Goal: Information Seeking & Learning: Learn about a topic

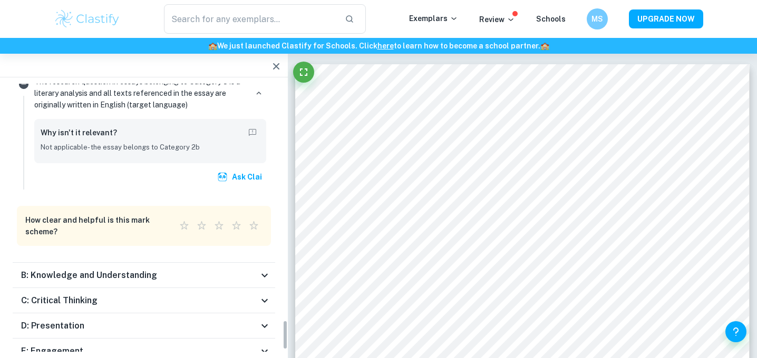
scroll to position [2151, 0]
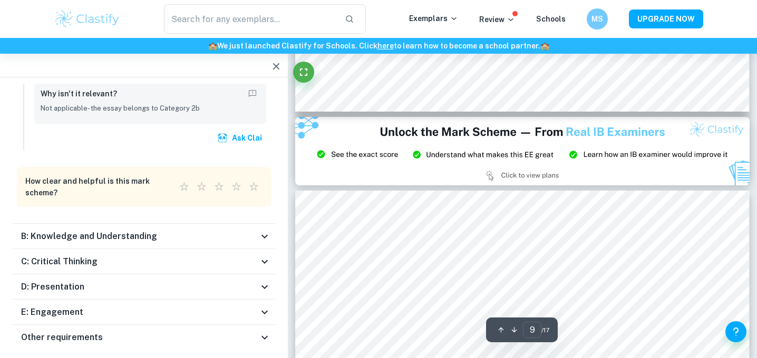
type input "8"
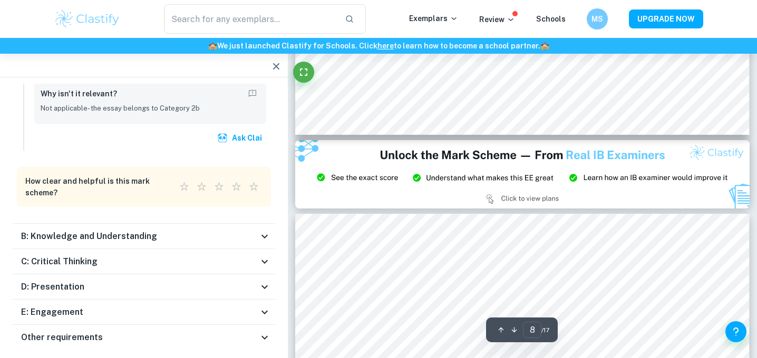
scroll to position [5208, 0]
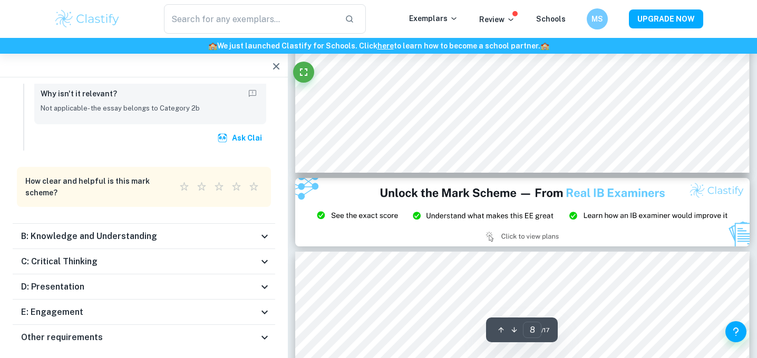
click at [276, 62] on icon "button" at bounding box center [276, 66] width 13 height 13
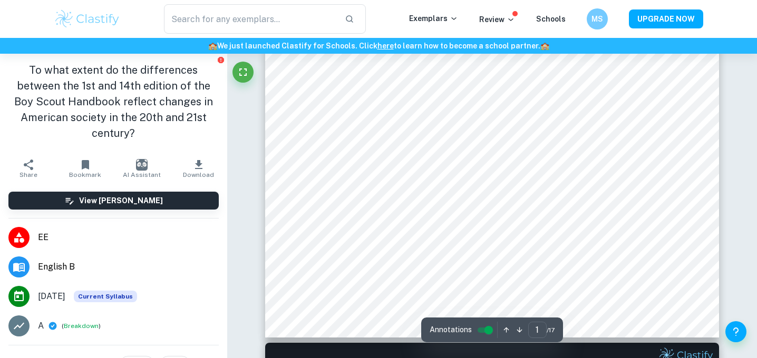
scroll to position [374, 0]
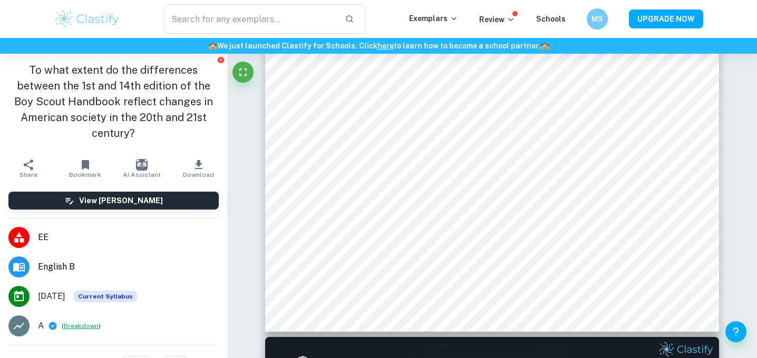
click at [79, 321] on button "Breakdown" at bounding box center [81, 325] width 35 height 9
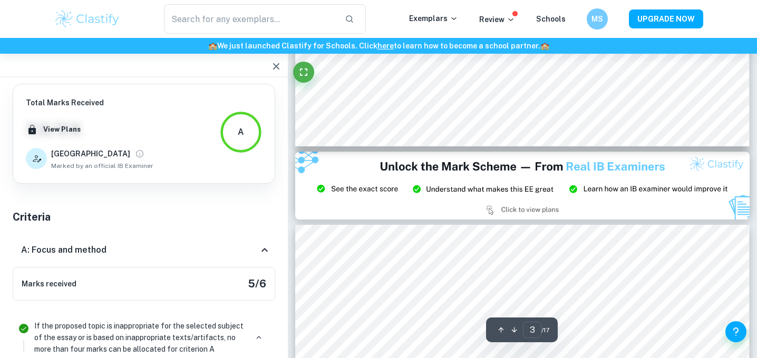
scroll to position [1291, 0]
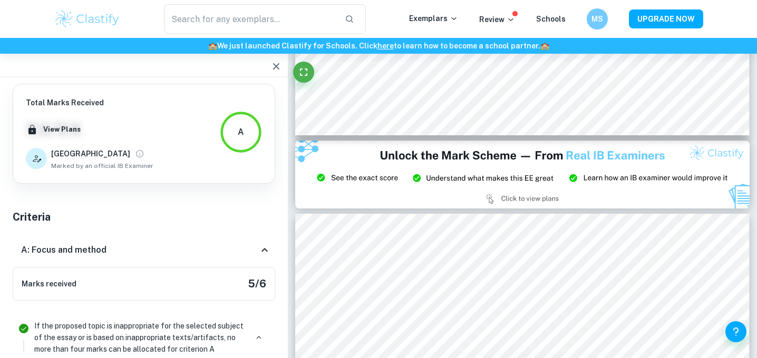
click at [249, 136] on div "A" at bounding box center [241, 132] width 42 height 42
click at [58, 129] on button "View Plans" at bounding box center [62, 130] width 43 height 16
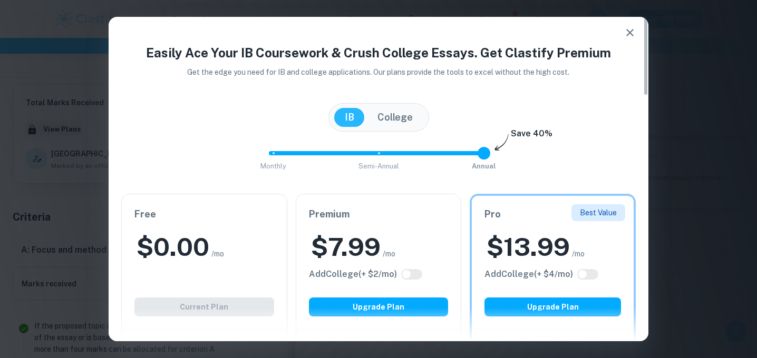
click at [631, 31] on icon "button" at bounding box center [629, 32] width 7 height 7
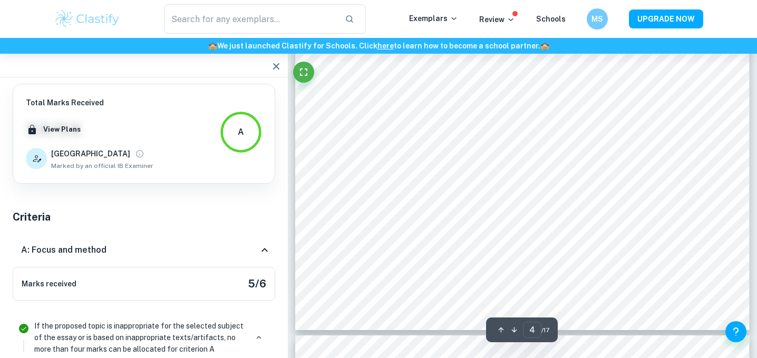
type input "5"
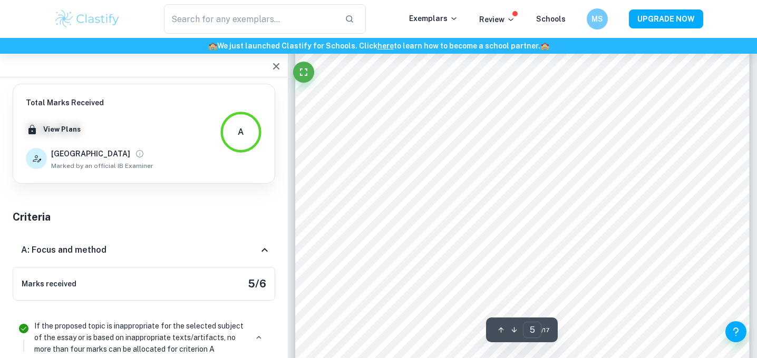
scroll to position [2980, 0]
click at [599, 19] on h6 "MS" at bounding box center [598, 18] width 12 height 11
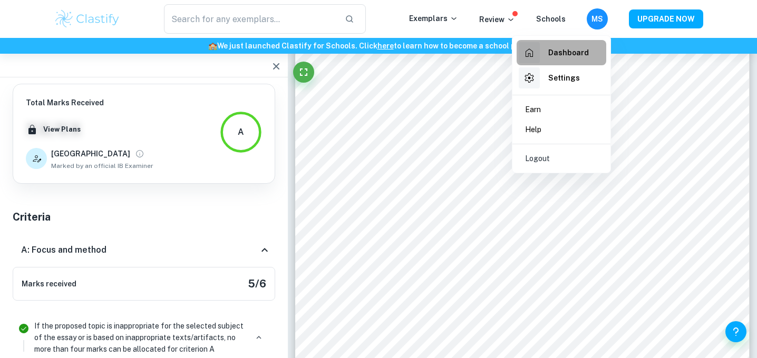
click at [560, 54] on h6 "Dashboard" at bounding box center [568, 53] width 41 height 12
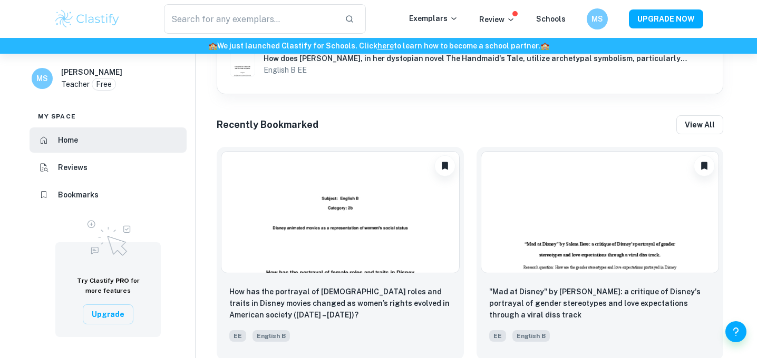
scroll to position [352, 0]
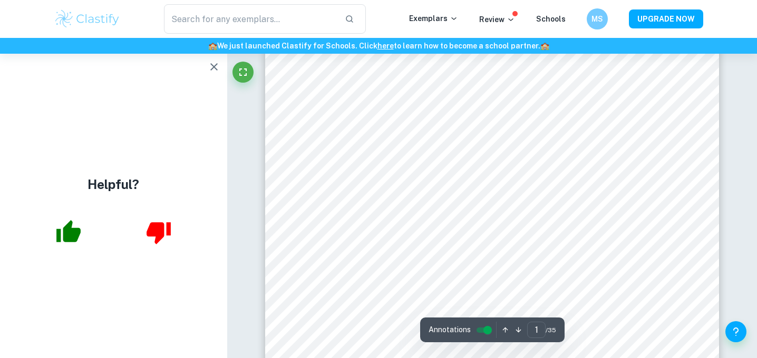
scroll to position [253, 0]
click at [215, 64] on icon "button" at bounding box center [213, 66] width 7 height 7
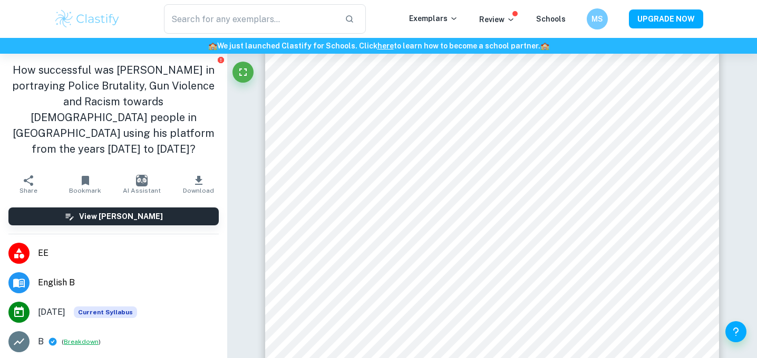
click at [78, 337] on button "Breakdown" at bounding box center [81, 341] width 35 height 9
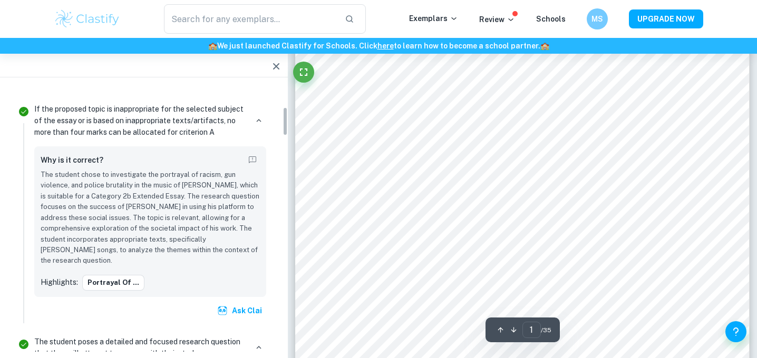
scroll to position [217, 0]
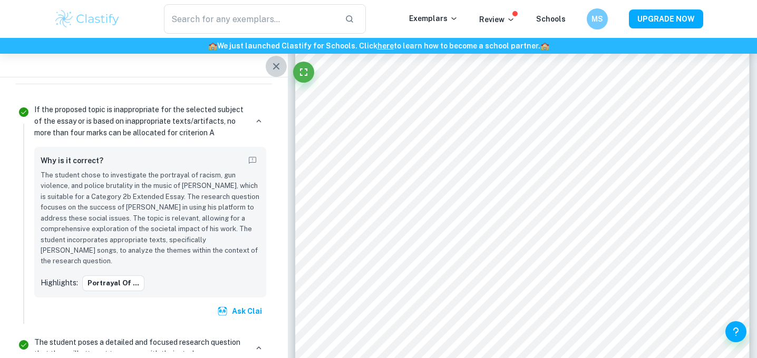
click at [276, 64] on icon "button" at bounding box center [276, 66] width 13 height 13
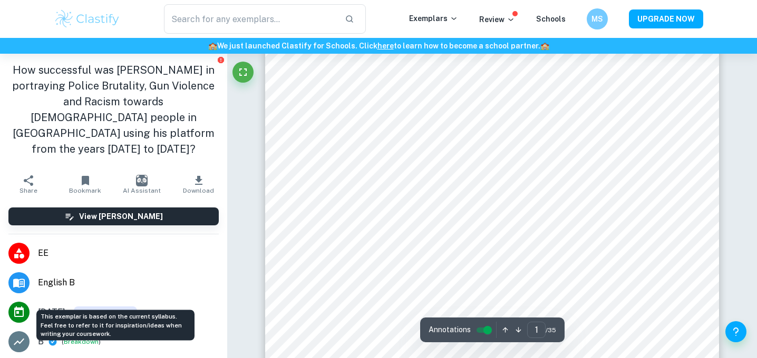
click at [103, 307] on span "Current Syllabus" at bounding box center [105, 313] width 63 height 12
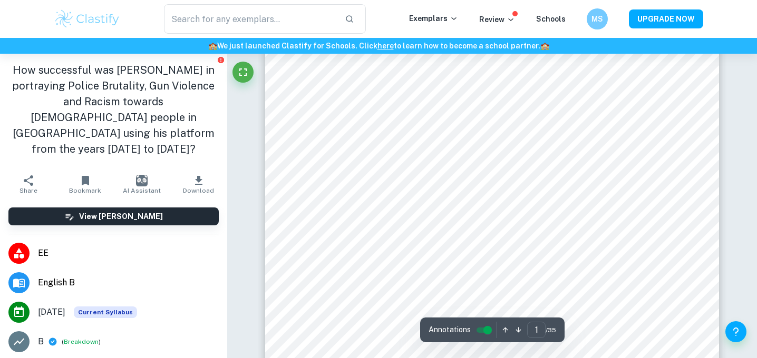
click at [65, 306] on span "[DATE]" at bounding box center [51, 312] width 27 height 13
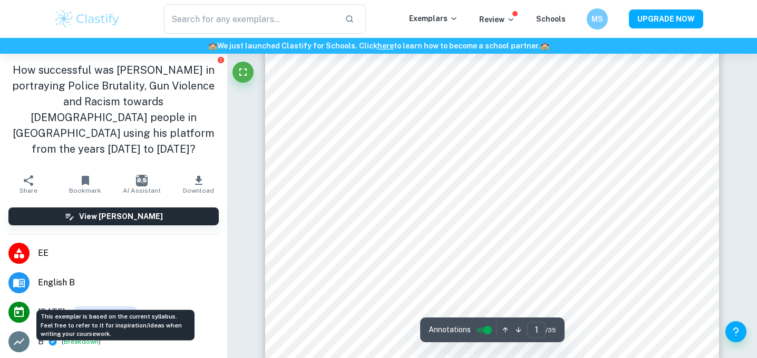
click at [114, 307] on span "Current Syllabus" at bounding box center [105, 313] width 63 height 12
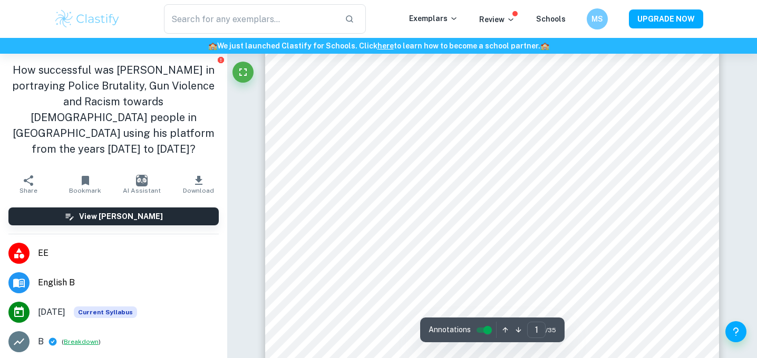
click at [71, 337] on button "Breakdown" at bounding box center [81, 341] width 35 height 9
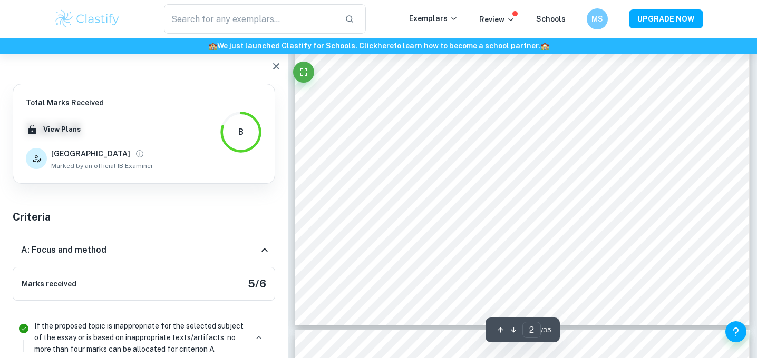
type input "3"
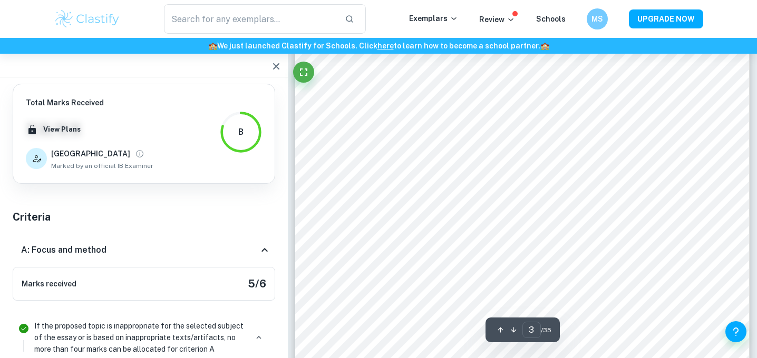
scroll to position [1426, 0]
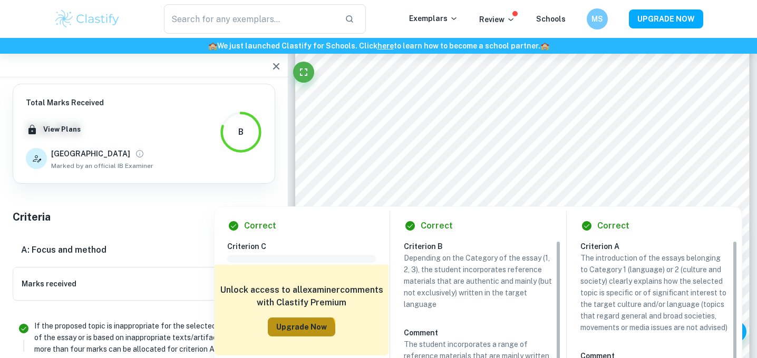
click at [301, 332] on button "Upgrade Now" at bounding box center [301, 327] width 67 height 19
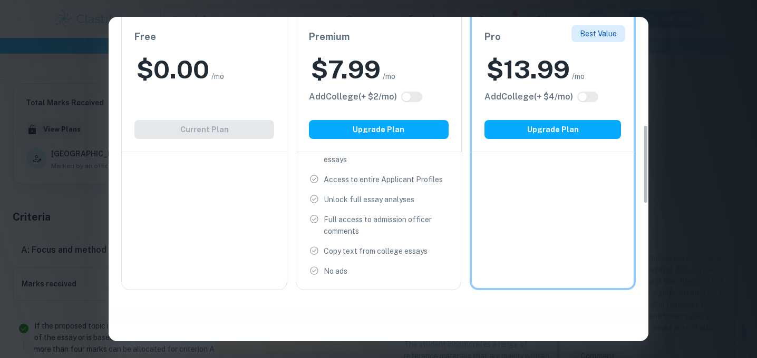
scroll to position [444, 0]
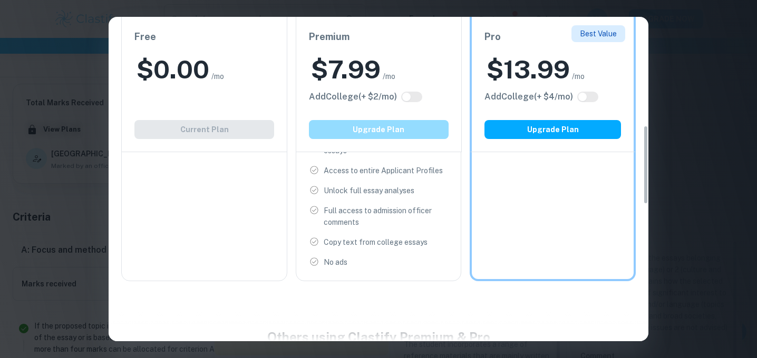
click at [380, 130] on button "Upgrade Plan" at bounding box center [379, 129] width 140 height 19
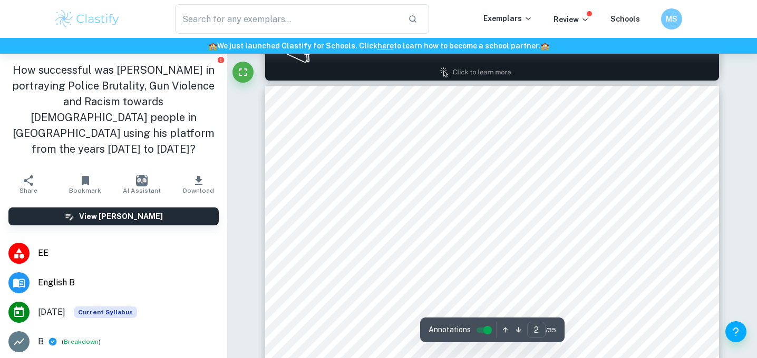
scroll to position [615, 0]
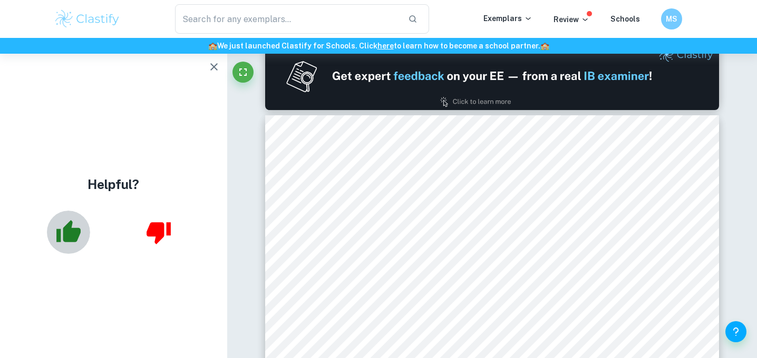
click at [67, 240] on icon "button" at bounding box center [68, 231] width 24 height 22
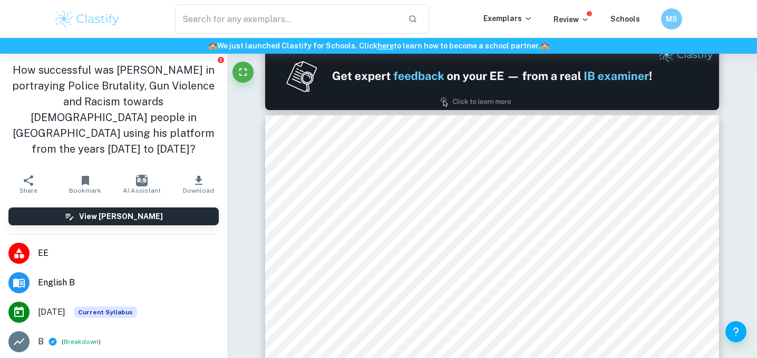
click at [213, 66] on h1 "How successful was [PERSON_NAME] in portraying Police Brutality, Gun Violence a…" at bounding box center [113, 109] width 210 height 95
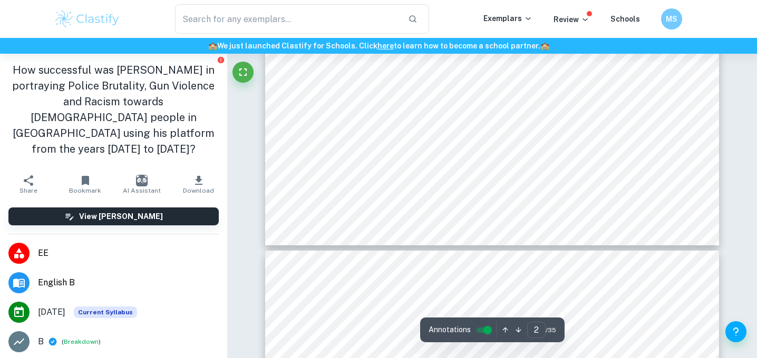
type input "3"
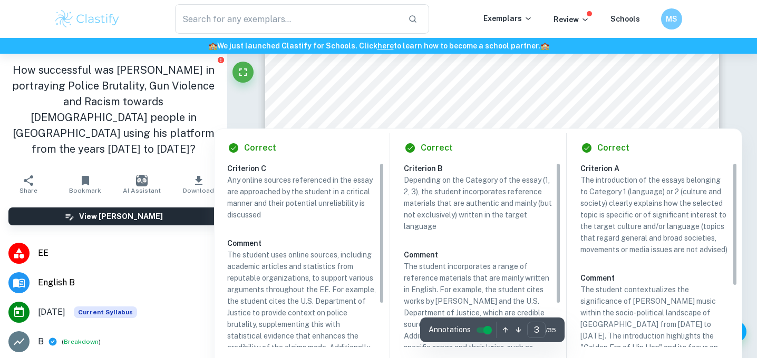
scroll to position [1410, 0]
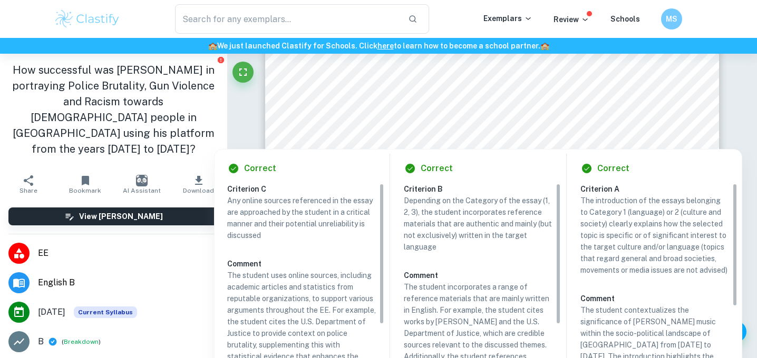
click at [615, 262] on p "The introduction of the essays belonging to Category 1 (language) or 2 (culture…" at bounding box center [654, 235] width 149 height 81
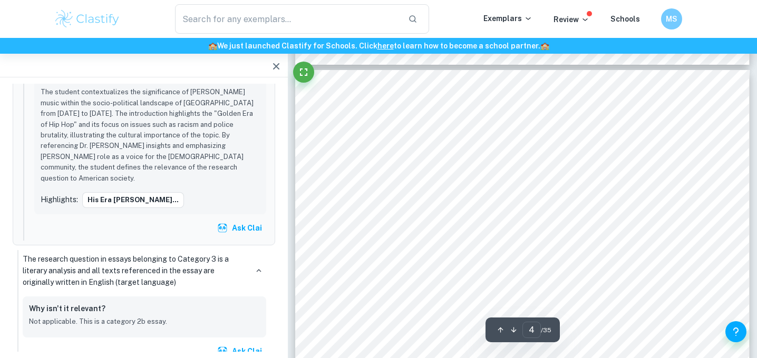
scroll to position [1773, 0]
click at [385, 238] on div at bounding box center [505, 242] width 314 height 21
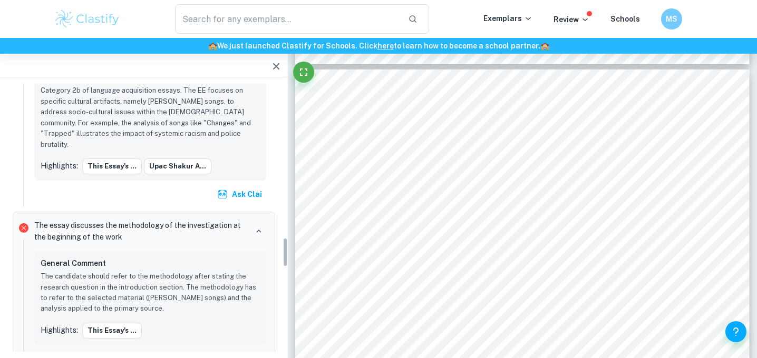
scroll to position [1391, 0]
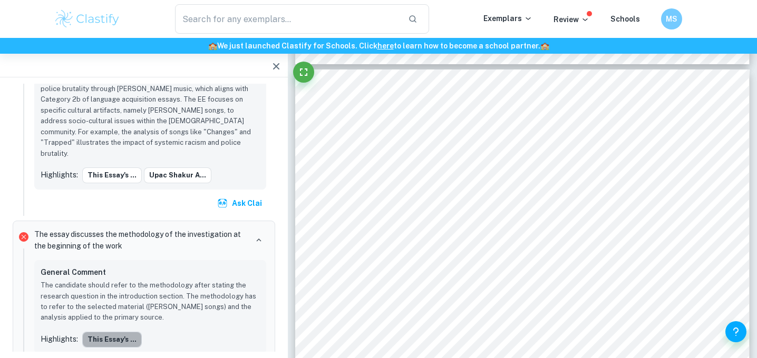
click at [127, 332] on button "This essay's ..." at bounding box center [112, 340] width 60 height 16
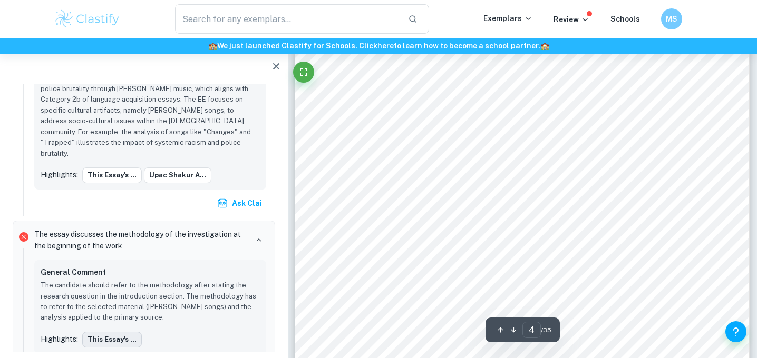
scroll to position [1989, 0]
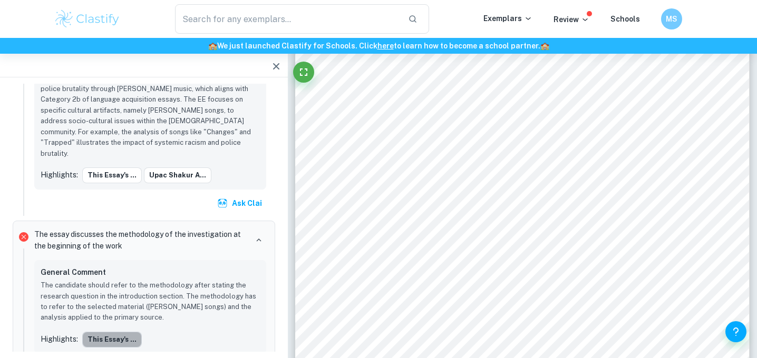
click at [115, 332] on button "This essay's ..." at bounding box center [112, 340] width 60 height 16
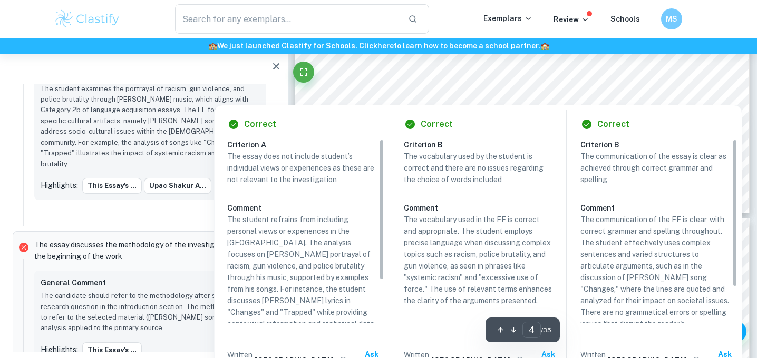
scroll to position [2220, 0]
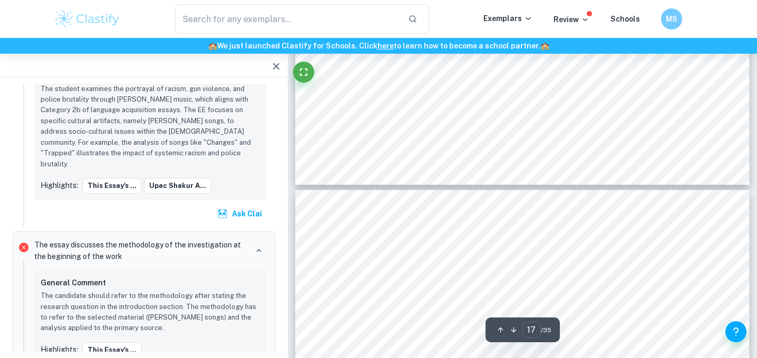
type input "18"
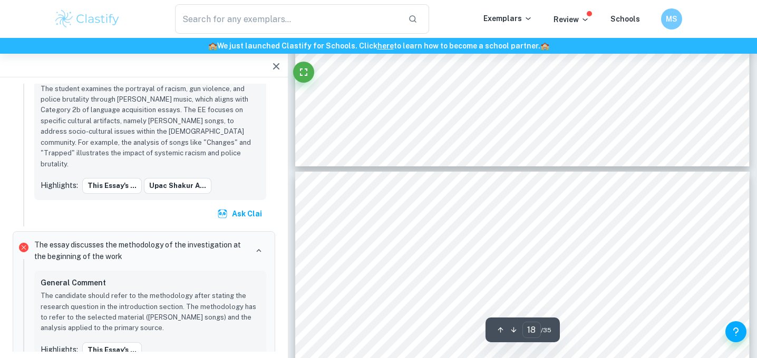
scroll to position [9971, 0]
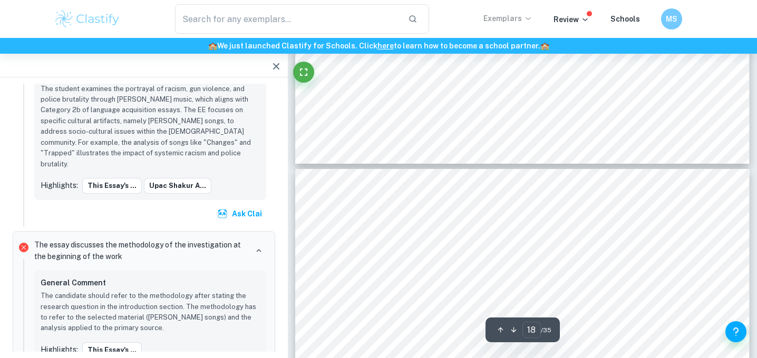
click at [527, 17] on icon at bounding box center [528, 18] width 8 height 8
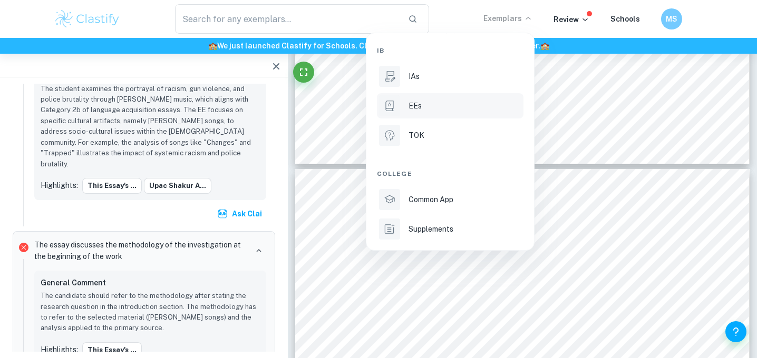
click at [413, 102] on p "EEs" at bounding box center [414, 106] width 13 height 12
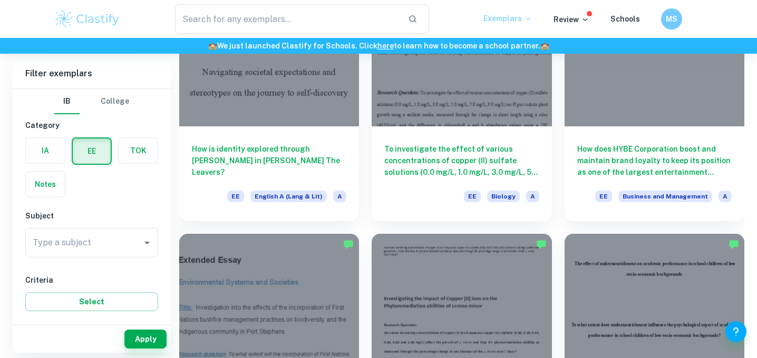
scroll to position [413, 0]
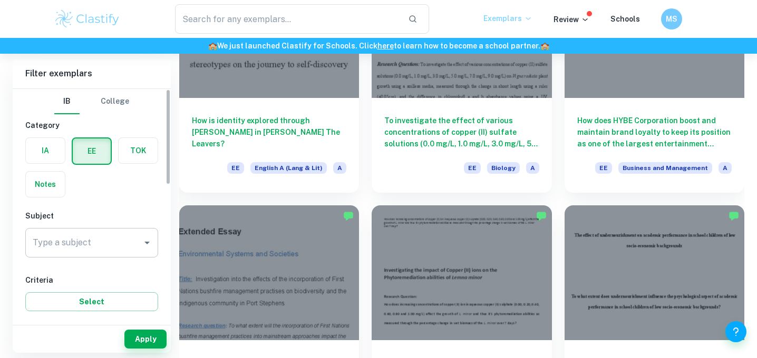
click at [150, 242] on icon "Open" at bounding box center [147, 243] width 13 height 13
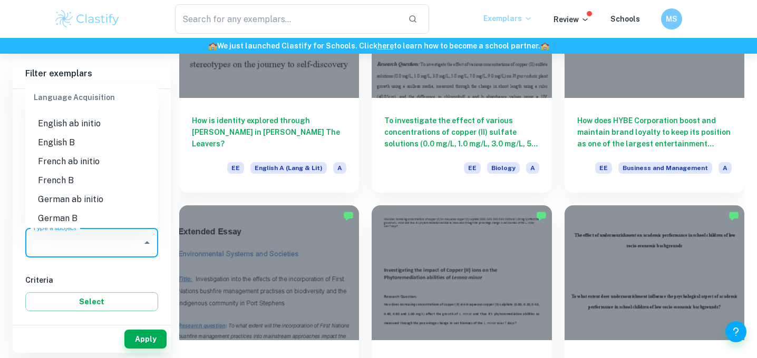
scroll to position [604, 0]
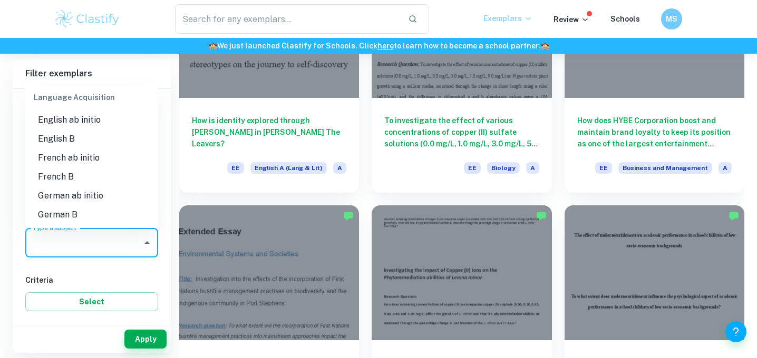
click at [72, 140] on li "English B" at bounding box center [91, 139] width 133 height 19
type input "English B"
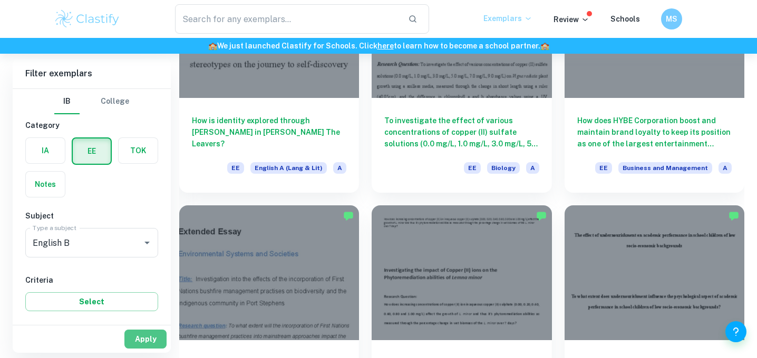
click at [137, 333] on button "Apply" at bounding box center [145, 339] width 42 height 19
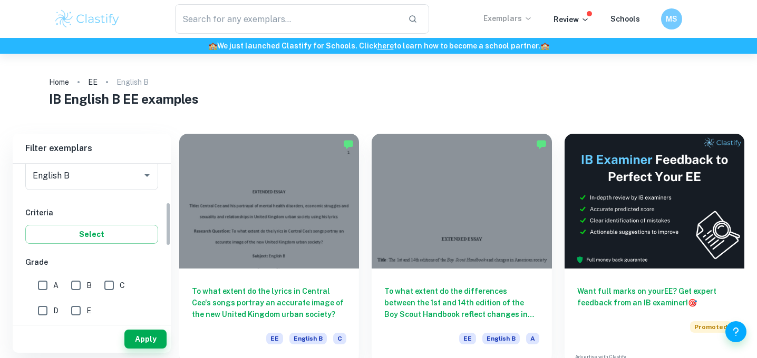
scroll to position [149, 0]
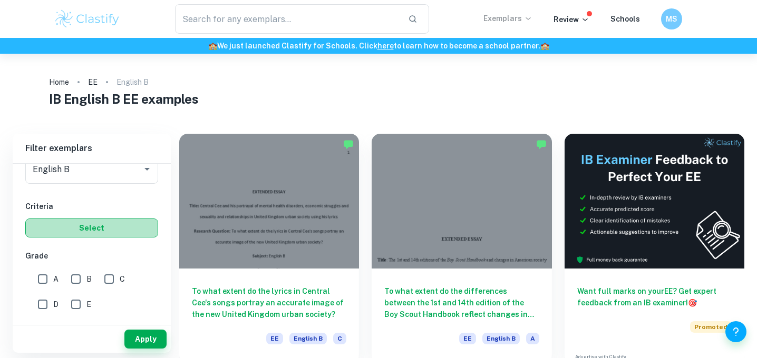
click at [83, 230] on button "Select" at bounding box center [91, 228] width 133 height 19
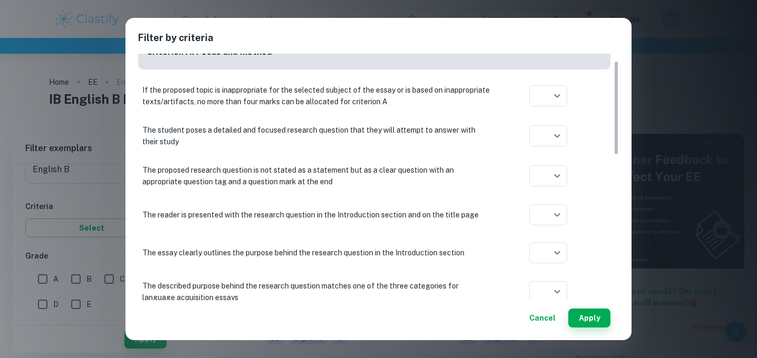
scroll to position [19, 0]
click at [550, 138] on body "We value your privacy We use cookies to enhance your browsing experience, serve…" at bounding box center [378, 233] width 757 height 358
click at [500, 162] on div at bounding box center [378, 179] width 757 height 358
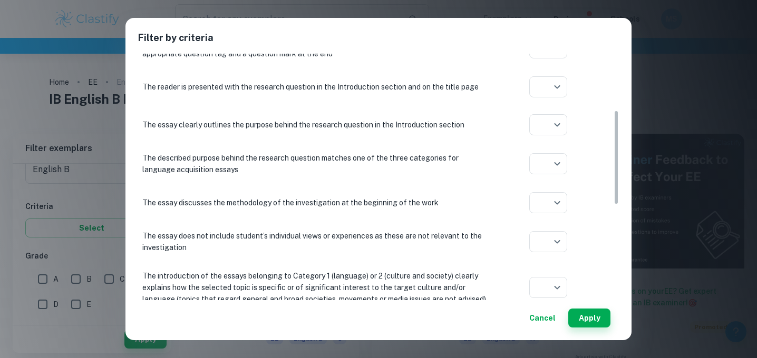
scroll to position [152, 0]
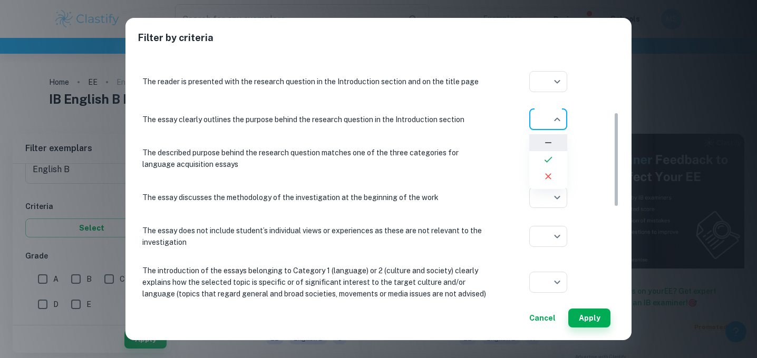
click at [558, 121] on body "We value your privacy We use cookies to enhance your browsing experience, serve…" at bounding box center [378, 233] width 757 height 358
click at [494, 141] on div at bounding box center [378, 179] width 757 height 358
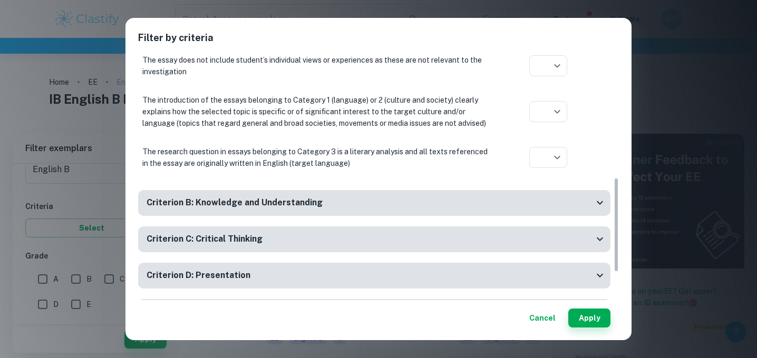
scroll to position [325, 0]
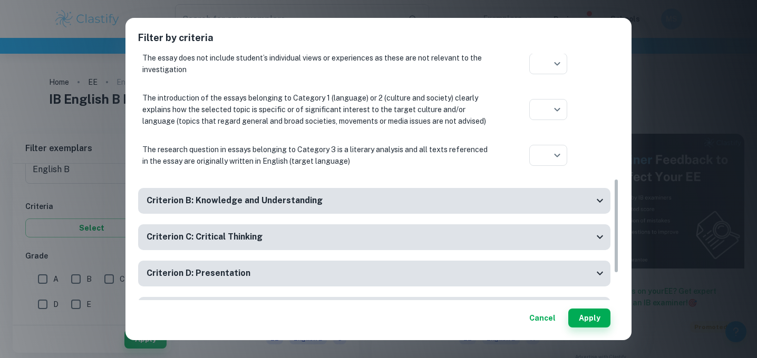
click at [68, 62] on div "Filter by criteria Criterion A: Focus and method If the proposed topic is inapp…" at bounding box center [378, 179] width 757 height 358
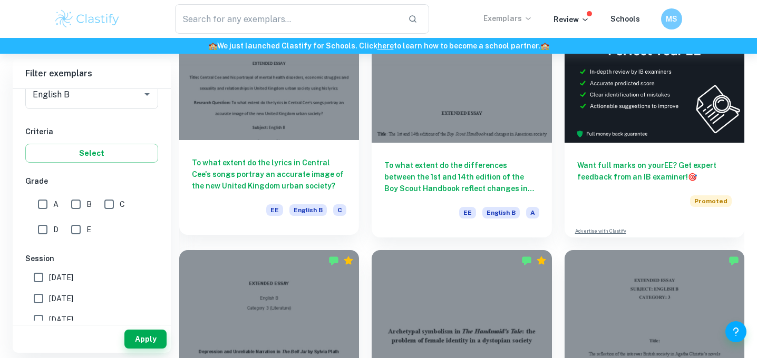
scroll to position [135, 0]
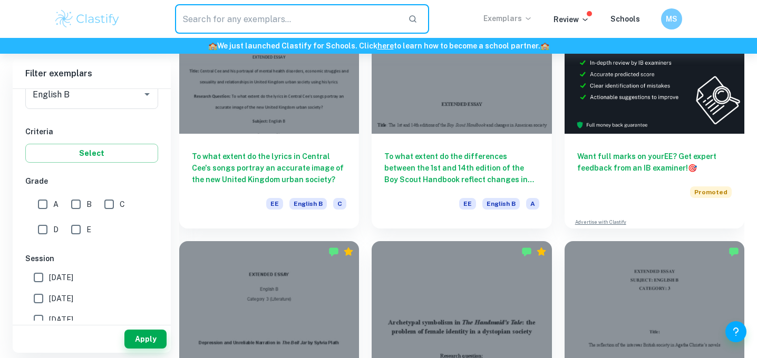
click at [327, 16] on input "text" at bounding box center [287, 19] width 224 height 30
type input "[PERSON_NAME]"
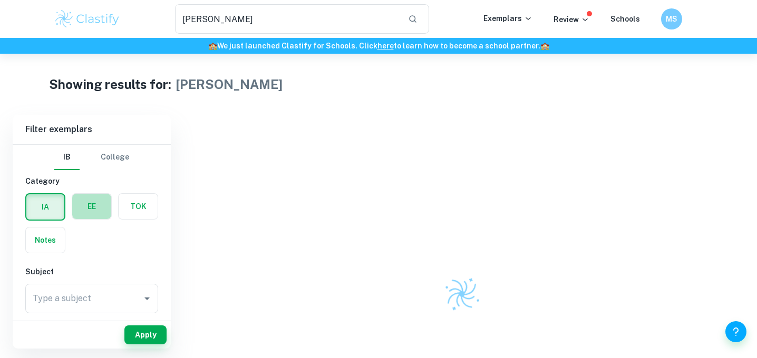
click at [90, 205] on label "button" at bounding box center [91, 206] width 39 height 25
click at [0, 0] on input "radio" at bounding box center [0, 0] width 0 height 0
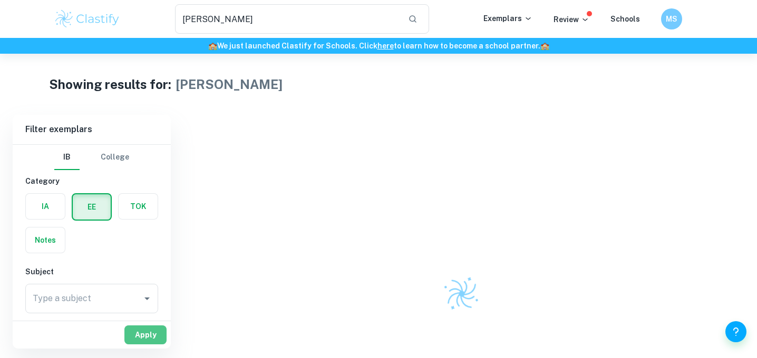
click at [141, 338] on button "Apply" at bounding box center [145, 335] width 42 height 19
click at [146, 299] on icon "Open" at bounding box center [146, 299] width 5 height 3
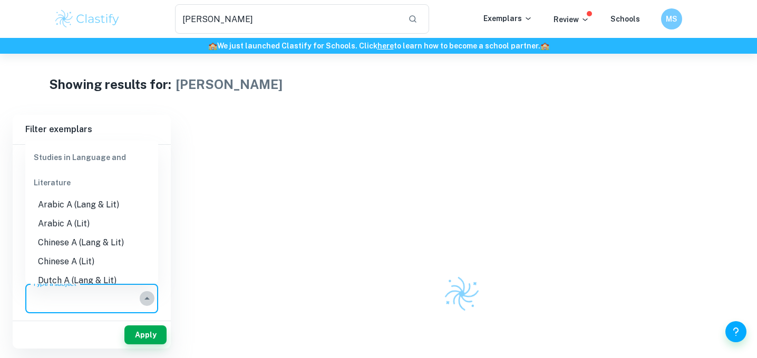
click at [146, 298] on icon "Close" at bounding box center [146, 298] width 5 height 3
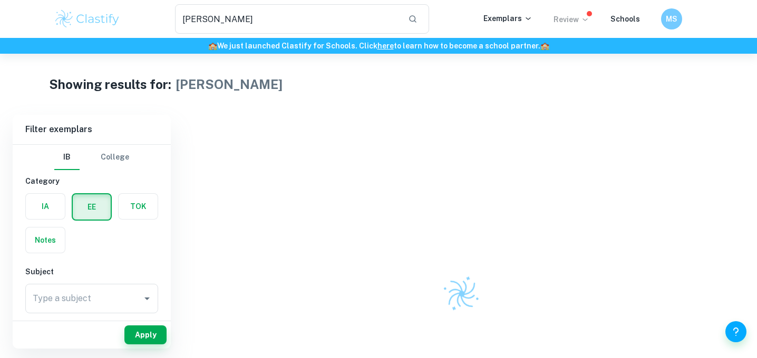
click at [584, 17] on icon at bounding box center [585, 19] width 8 height 8
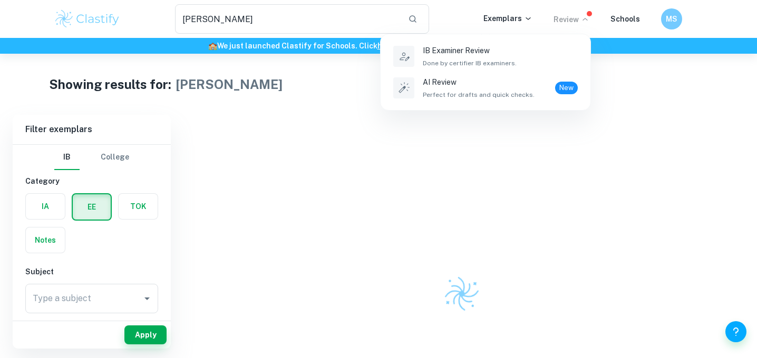
click at [555, 128] on div at bounding box center [378, 179] width 757 height 358
